Goal: Find specific page/section: Find specific page/section

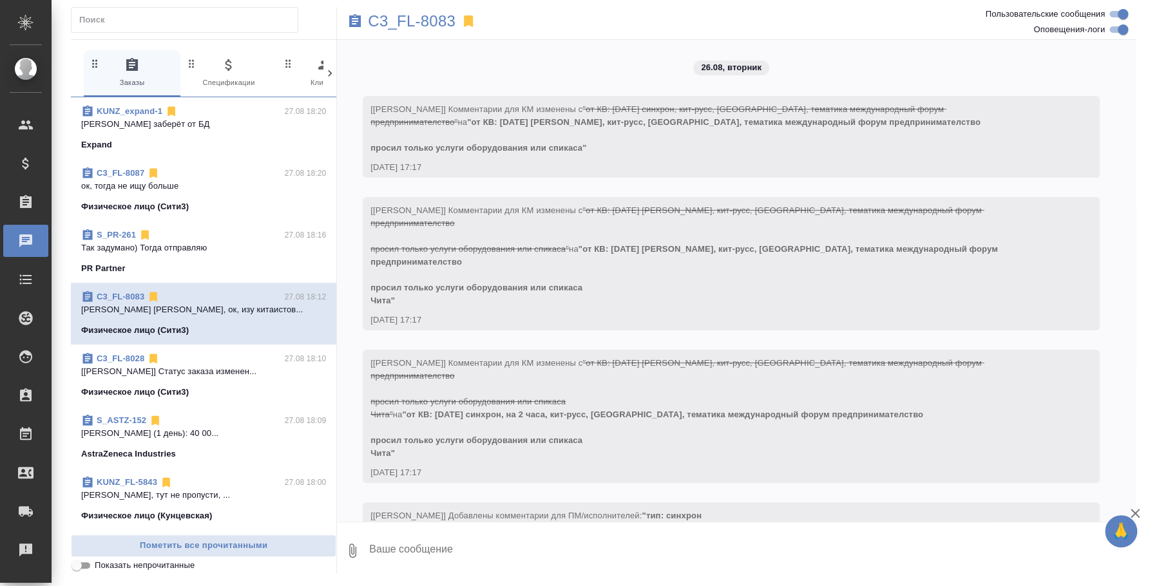
scroll to position [2654, 0]
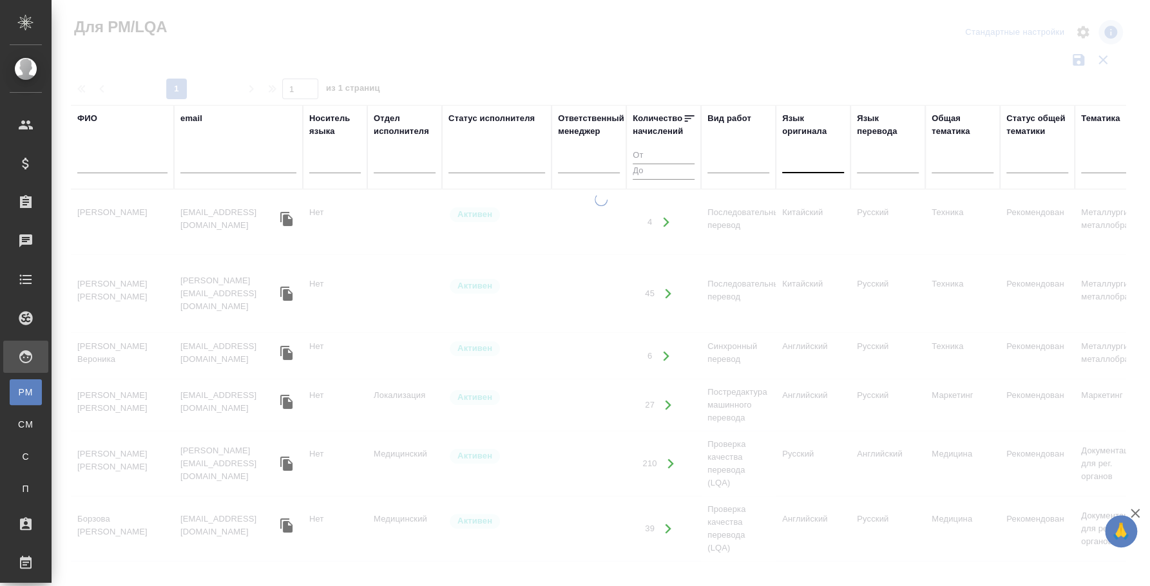
click at [766, 37] on div at bounding box center [603, 32] width 355 height 31
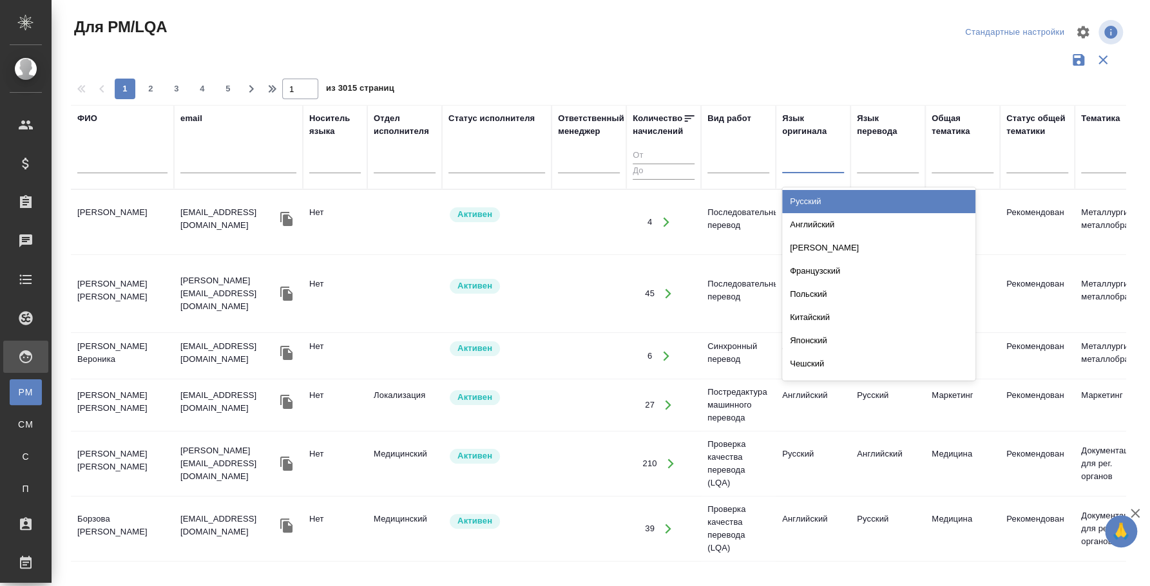
click at [794, 159] on div at bounding box center [813, 160] width 62 height 19
type input "вье"
click at [831, 198] on div "Вьетнамский" at bounding box center [878, 201] width 193 height 23
click at [871, 169] on div at bounding box center [888, 160] width 62 height 19
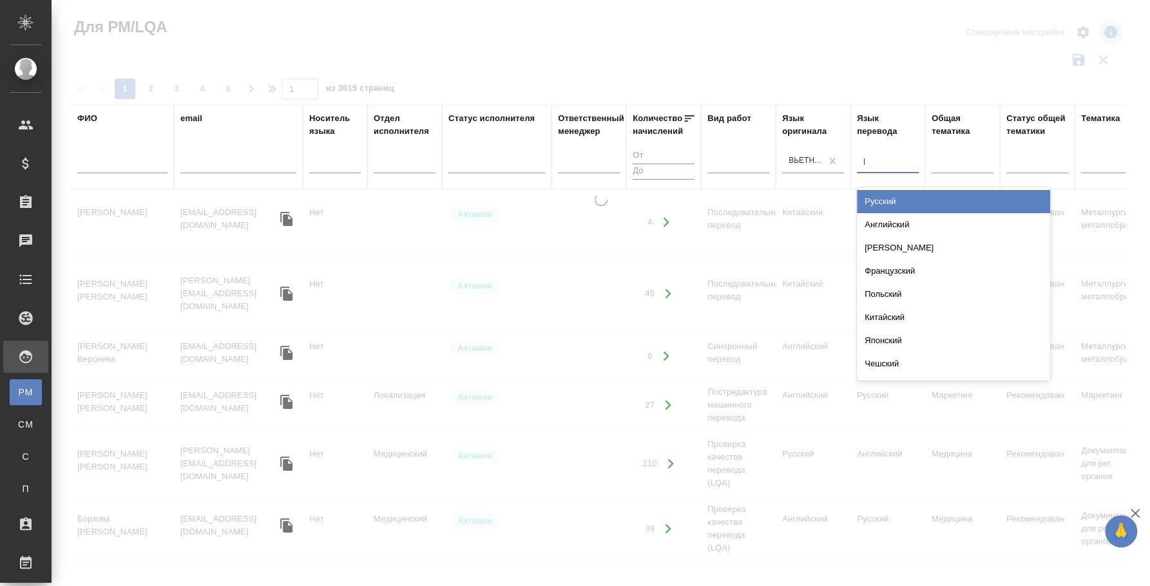
type input "рус"
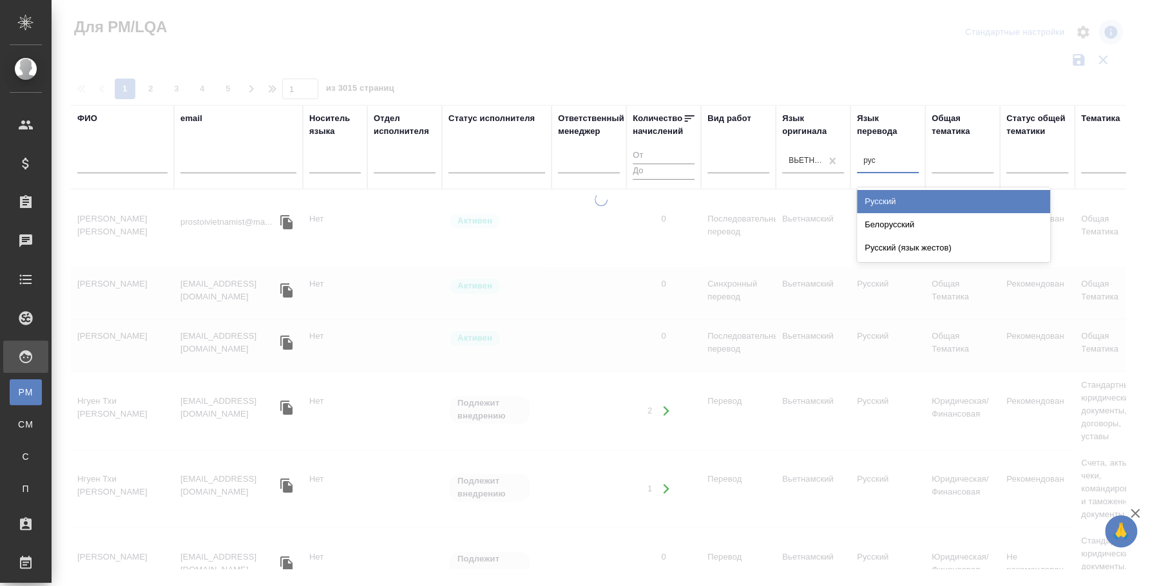
click at [925, 199] on div "Русский" at bounding box center [953, 201] width 193 height 23
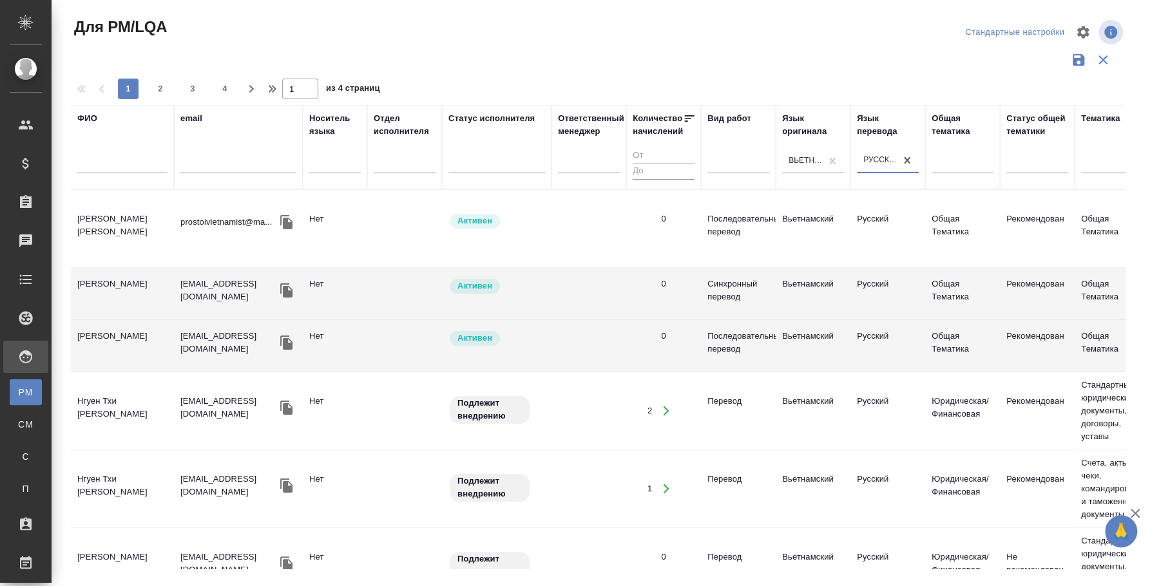
click at [210, 40] on div "Для PM/LQA" at bounding box center [248, 32] width 355 height 31
